Goal: Information Seeking & Learning: Compare options

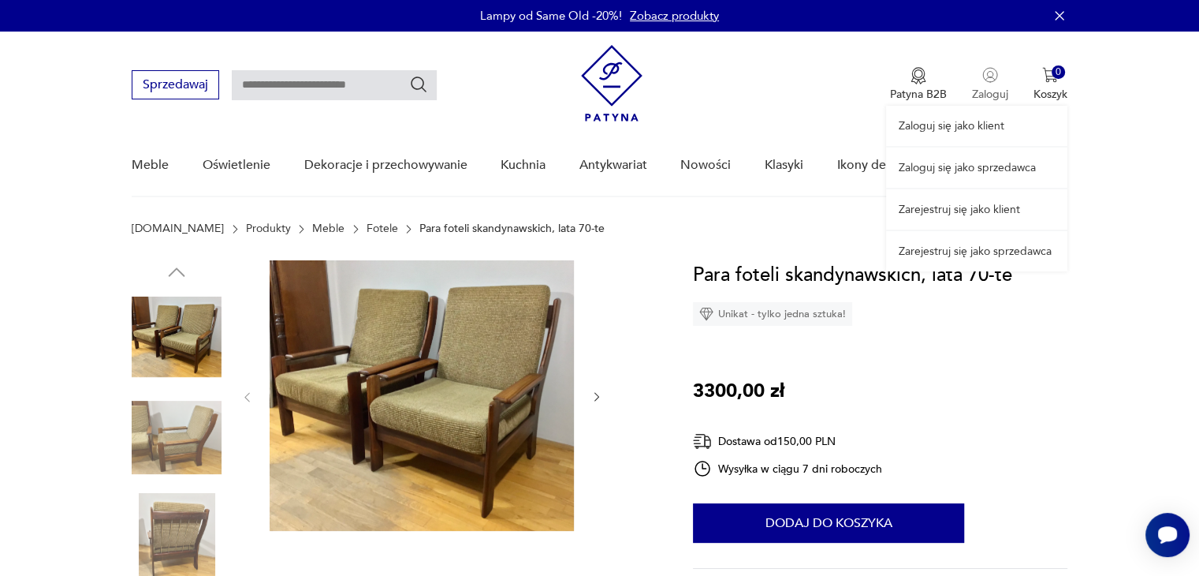
scroll to position [79, 0]
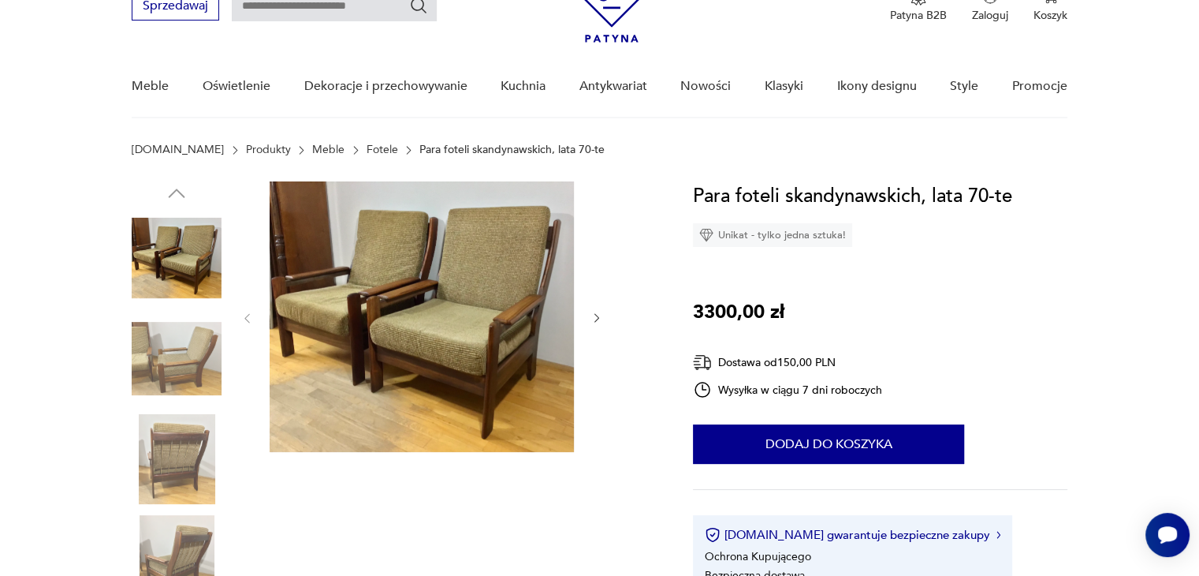
click at [595, 326] on div at bounding box center [422, 318] width 363 height 274
click at [595, 320] on icon "button" at bounding box center [597, 317] width 13 height 13
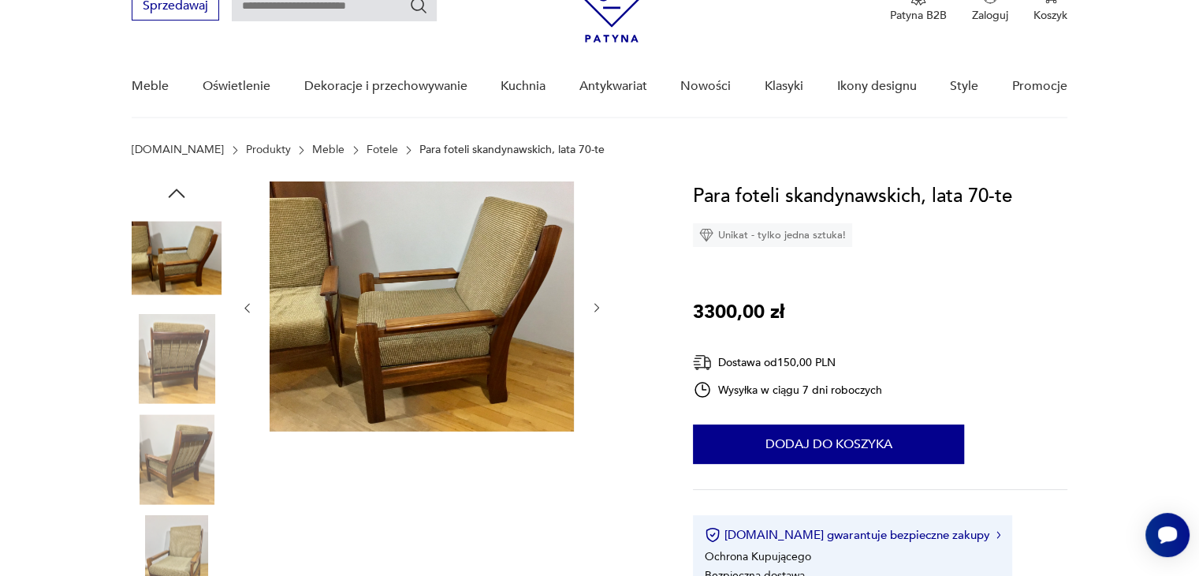
click at [595, 319] on div at bounding box center [422, 307] width 363 height 253
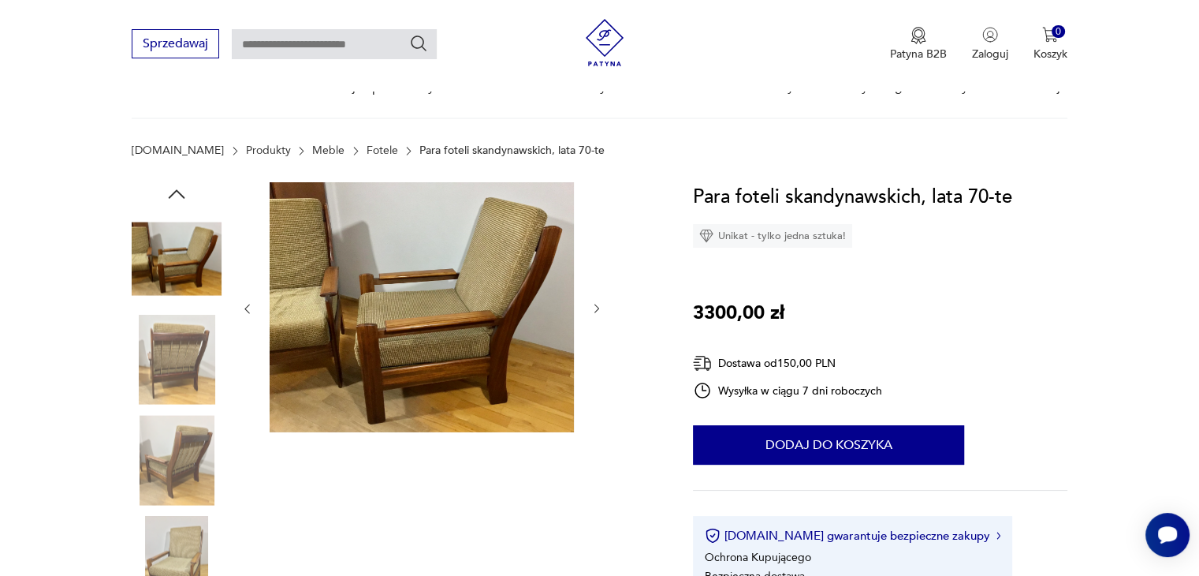
scroll to position [0, 0]
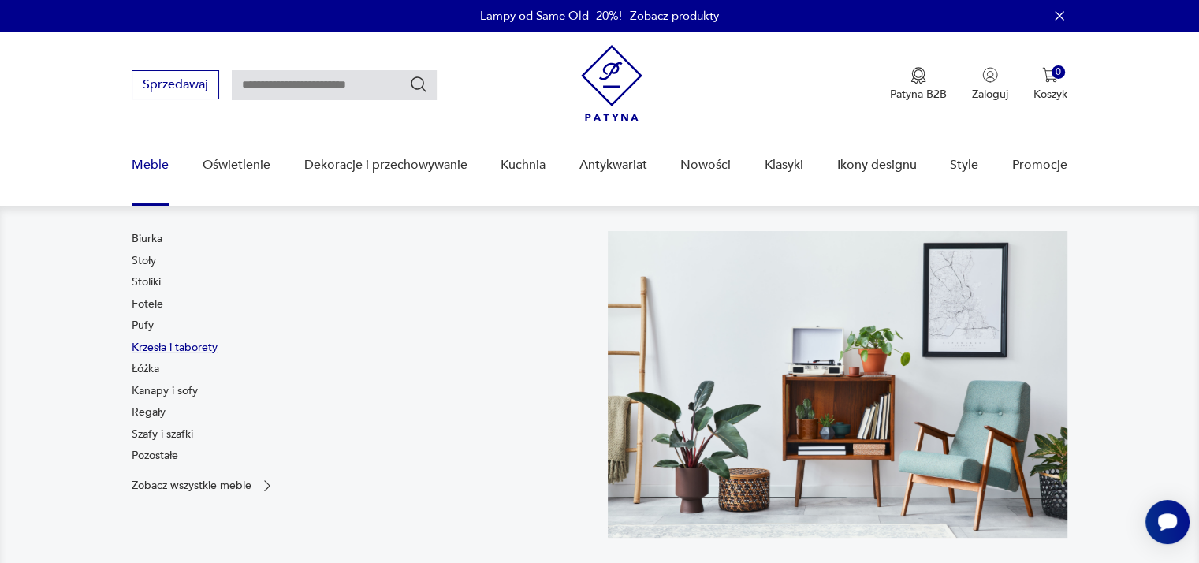
click at [177, 342] on link "Krzesła i taborety" at bounding box center [175, 348] width 86 height 16
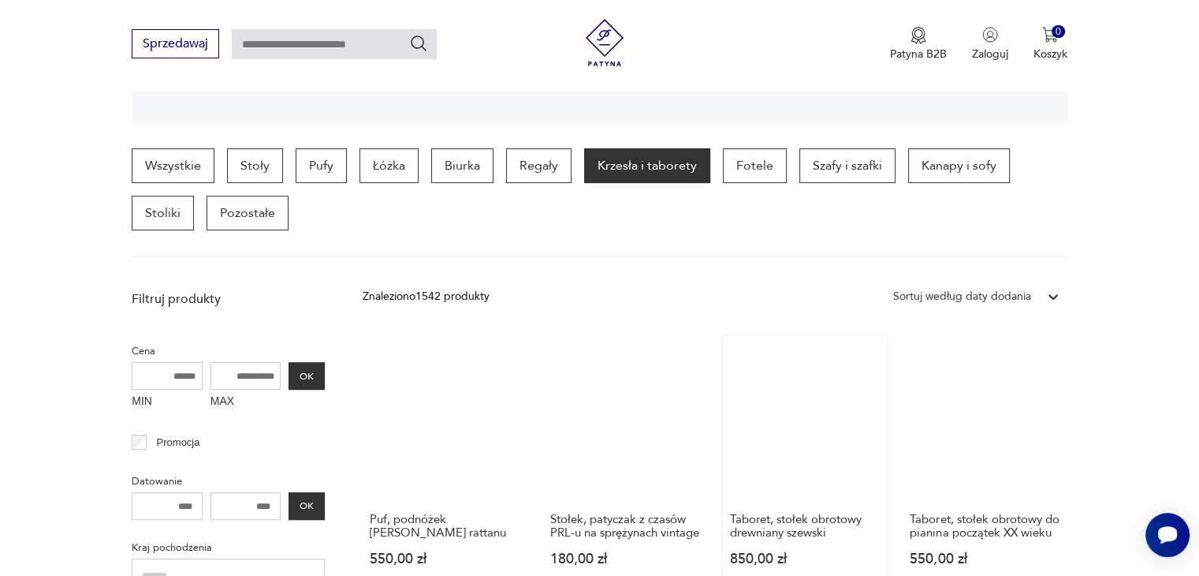
scroll to position [338, 0]
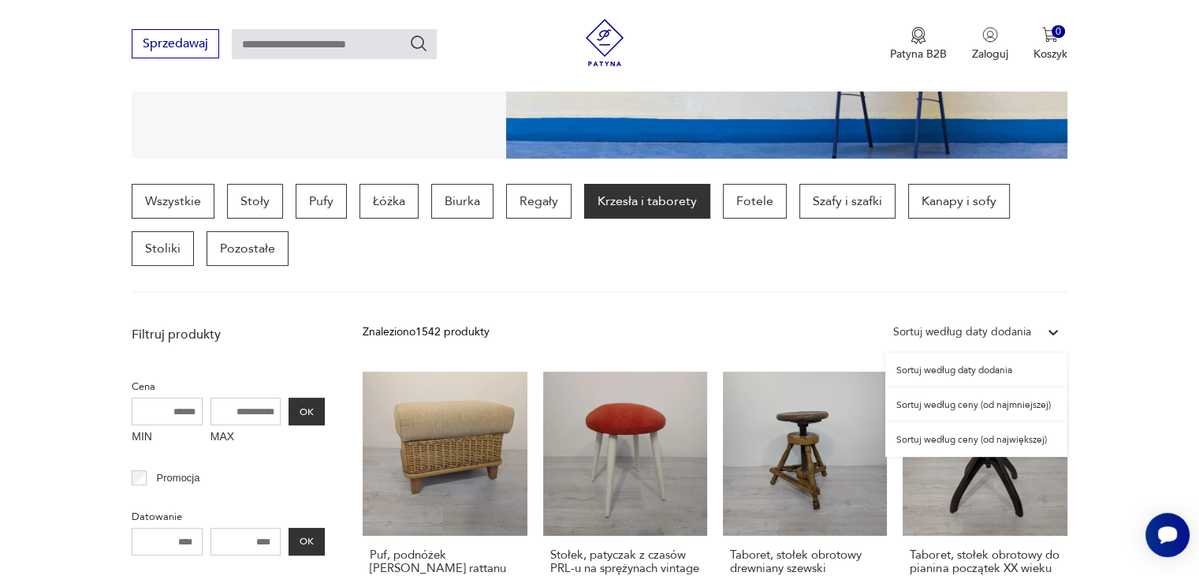
click at [1006, 323] on div "Sortuj według daty dodania" at bounding box center [962, 331] width 138 height 17
click at [968, 410] on div "Sortuj według ceny (od najmniejszej)" at bounding box center [977, 404] width 182 height 35
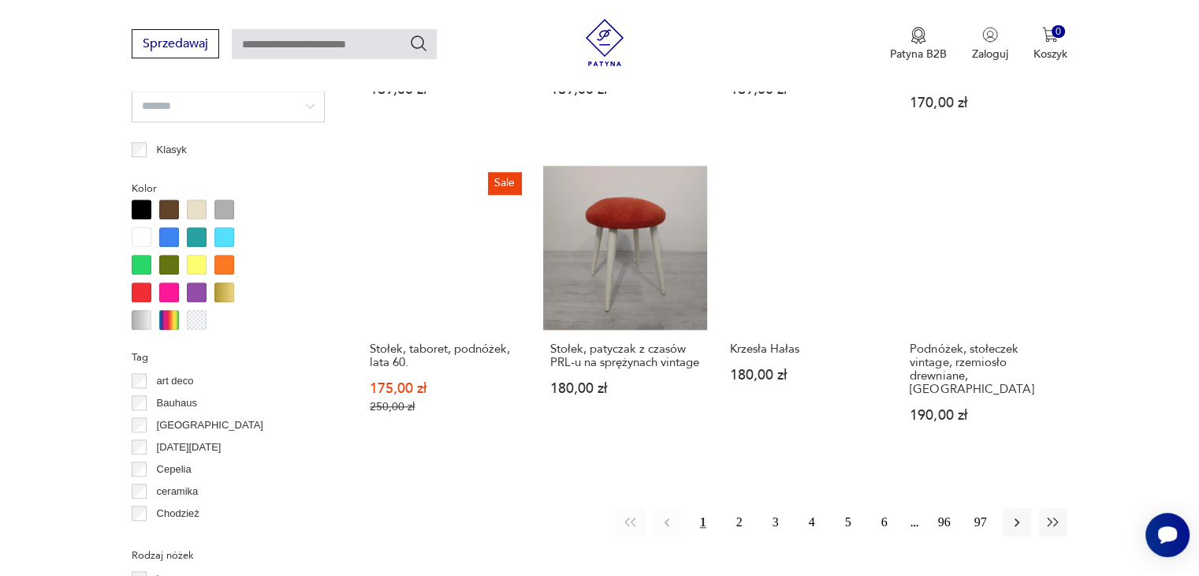
scroll to position [1443, 0]
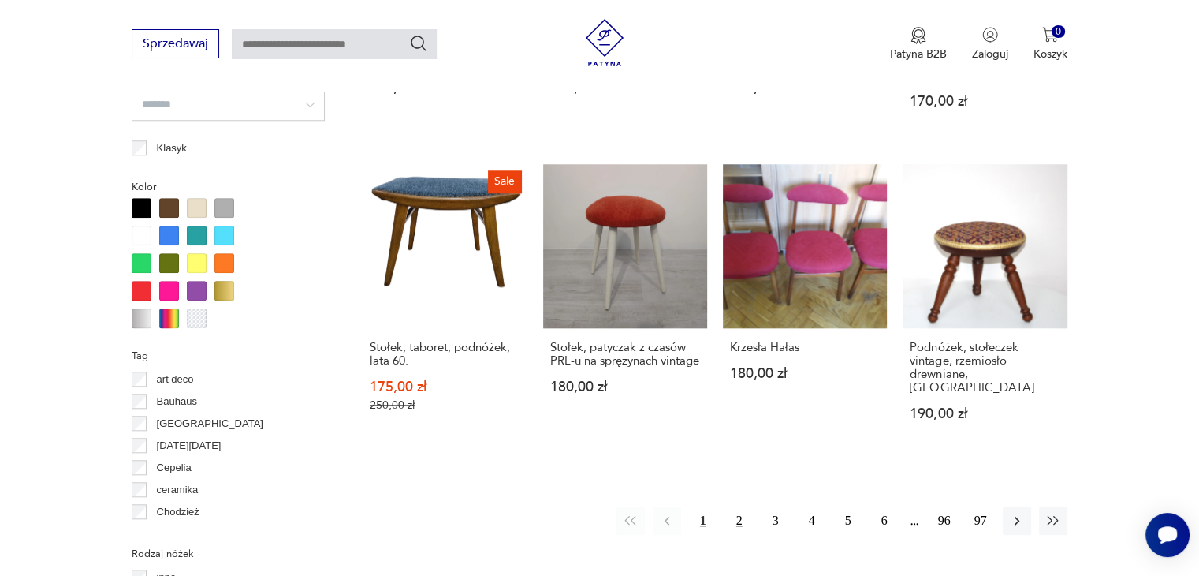
click at [741, 509] on button "2" at bounding box center [739, 520] width 28 height 28
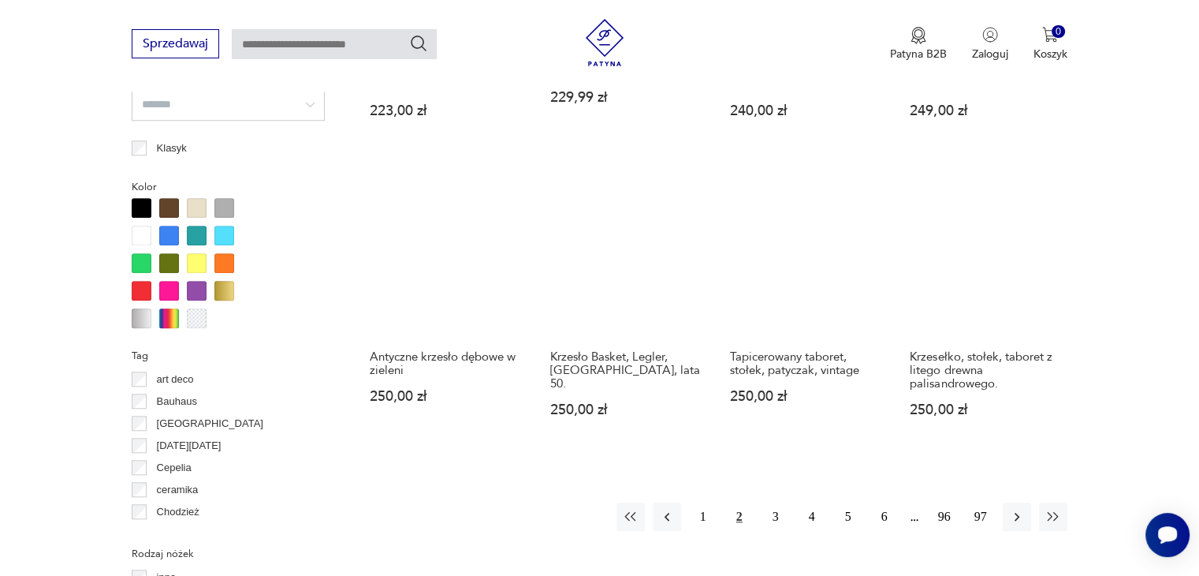
scroll to position [1522, 0]
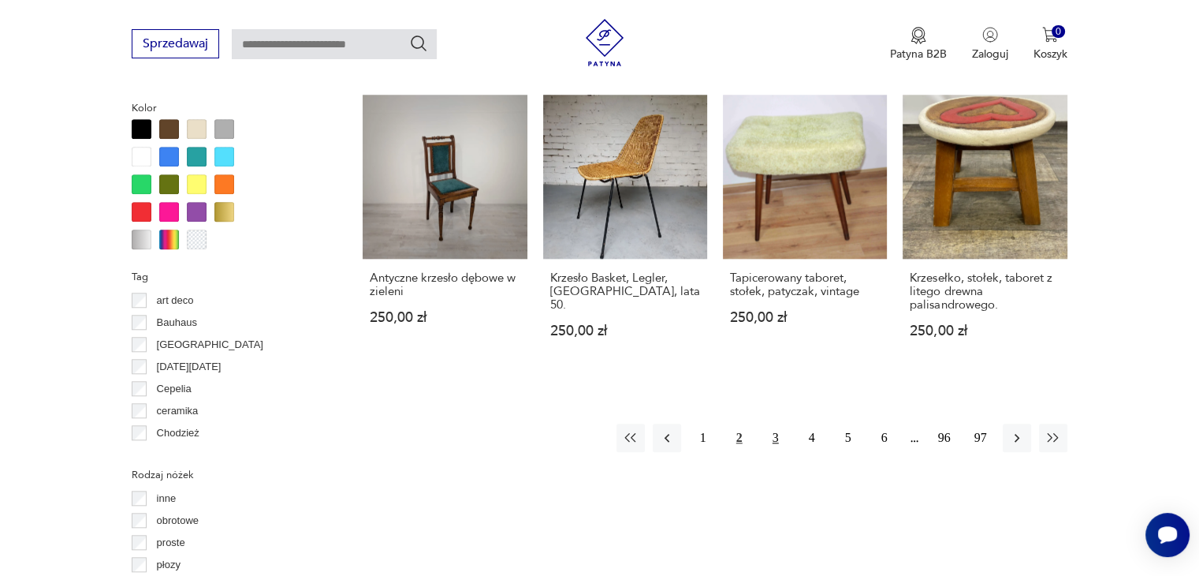
click at [782, 427] on button "3" at bounding box center [776, 437] width 28 height 28
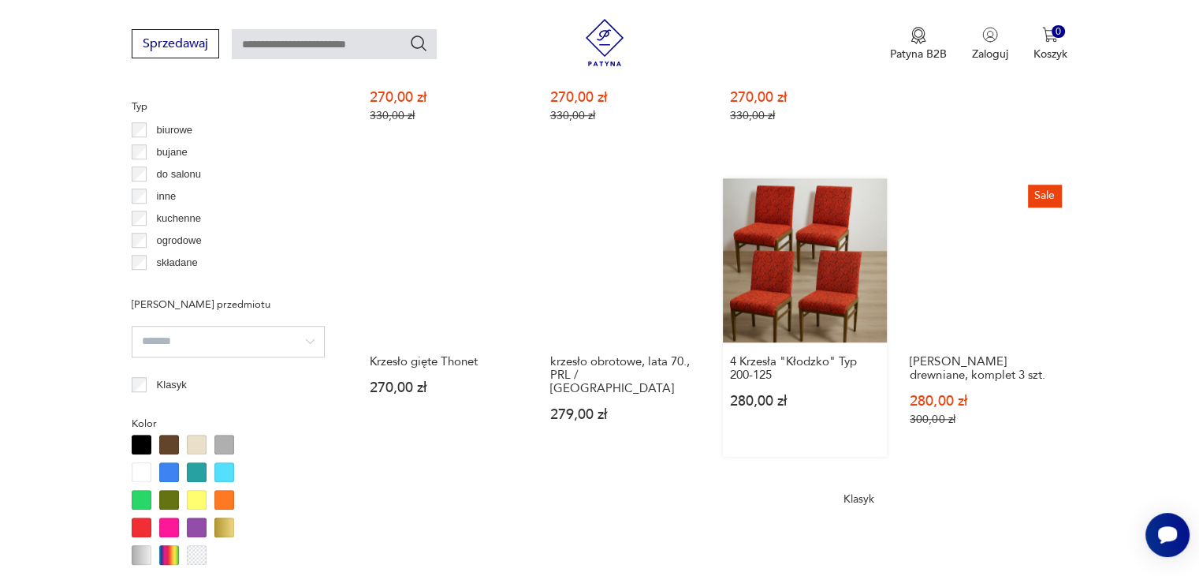
scroll to position [1522, 0]
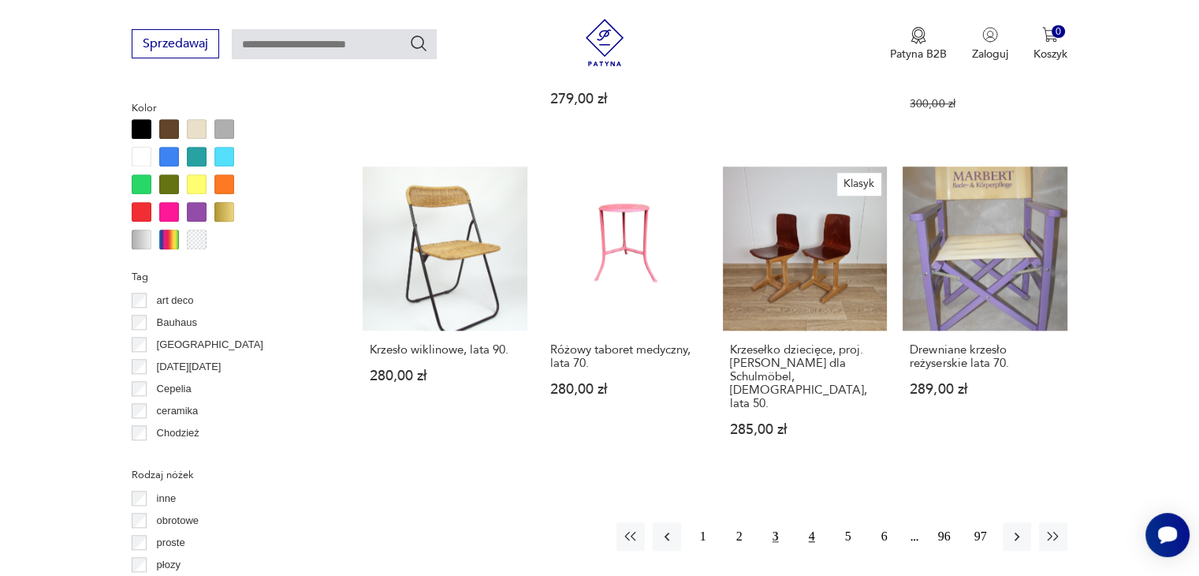
click at [808, 522] on button "4" at bounding box center [812, 536] width 28 height 28
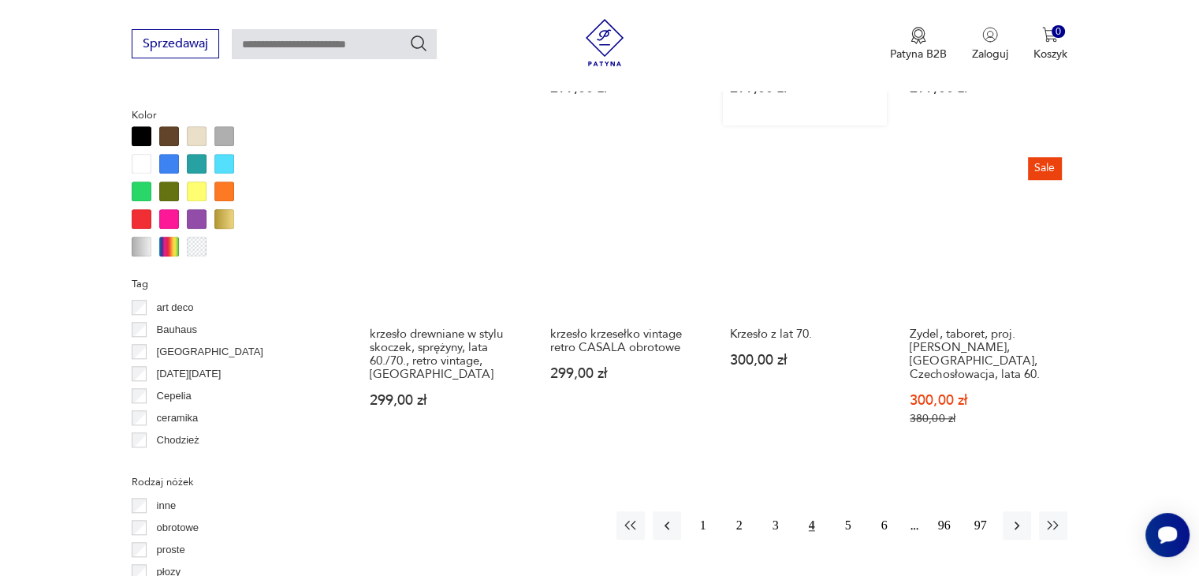
scroll to position [1601, 0]
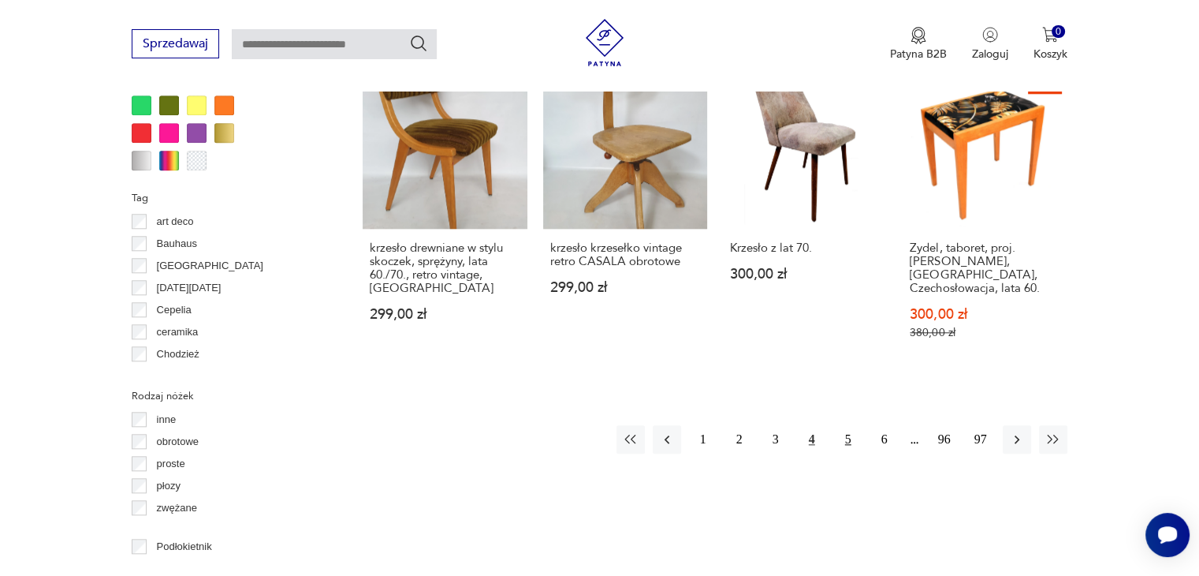
click at [842, 425] on button "5" at bounding box center [848, 439] width 28 height 28
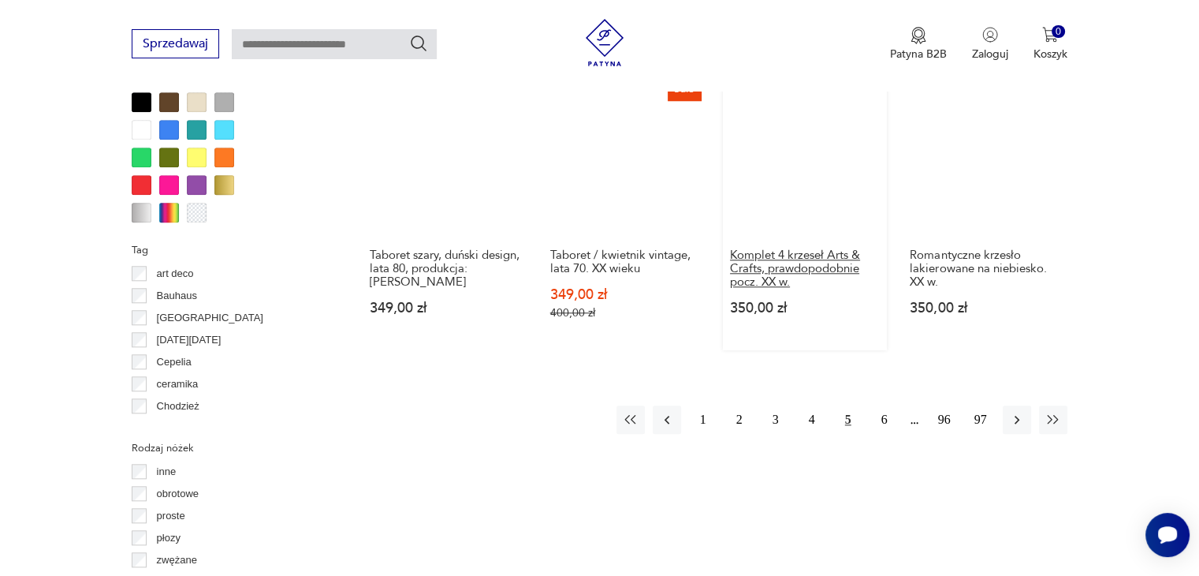
scroll to position [1601, 0]
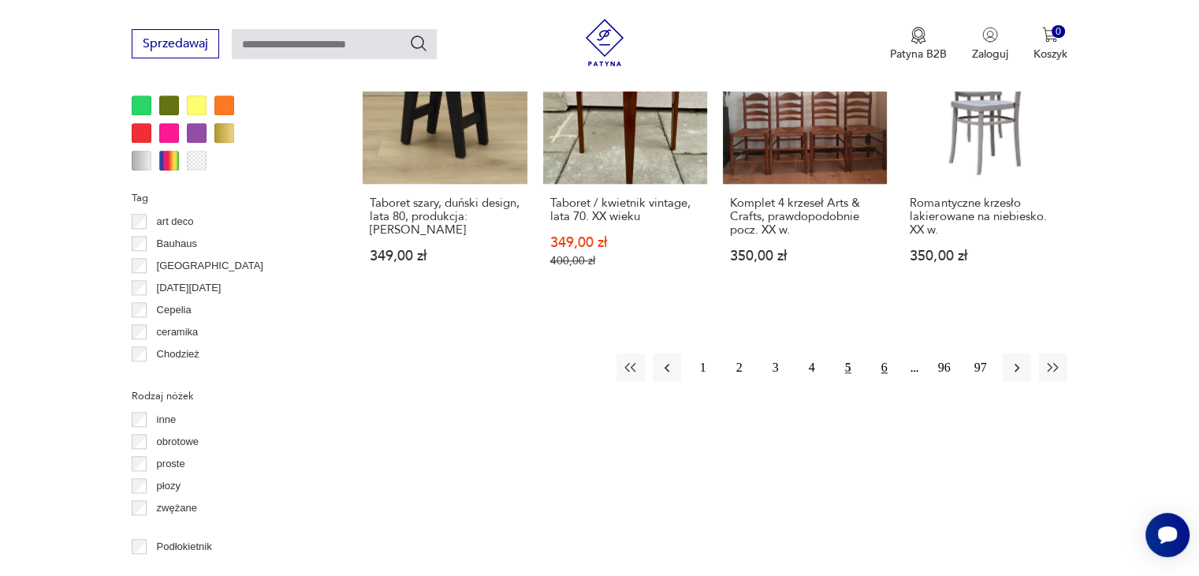
click at [881, 363] on button "6" at bounding box center [885, 367] width 28 height 28
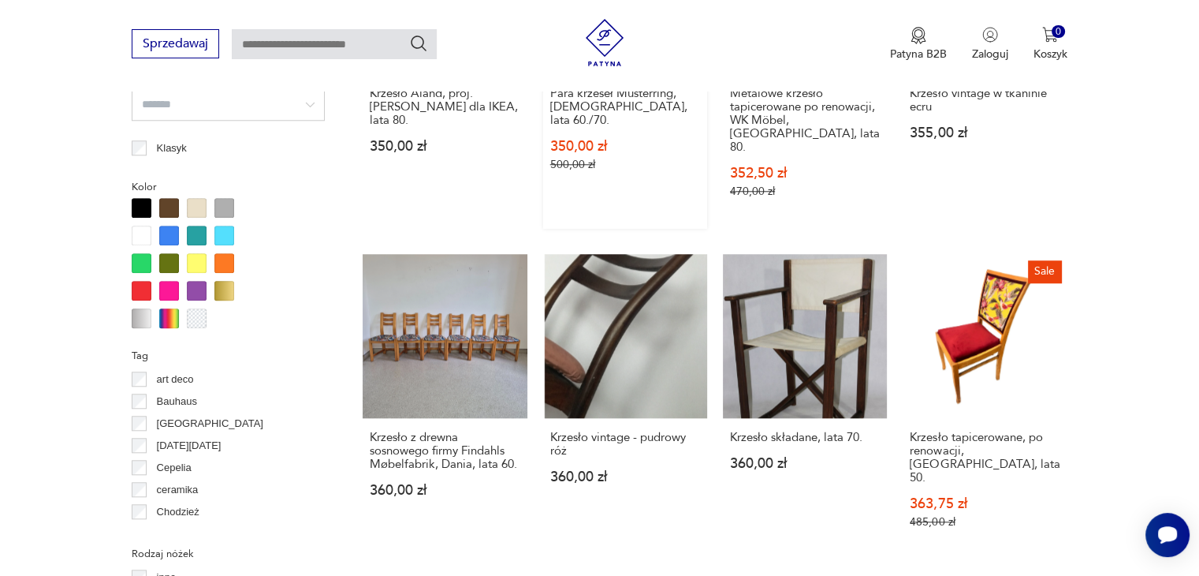
scroll to position [1522, 0]
